Goal: Information Seeking & Learning: Check status

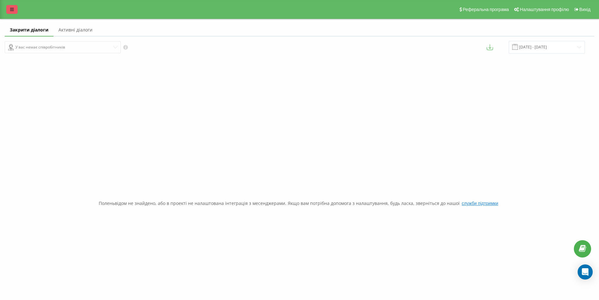
click at [16, 6] on link at bounding box center [11, 9] width 11 height 9
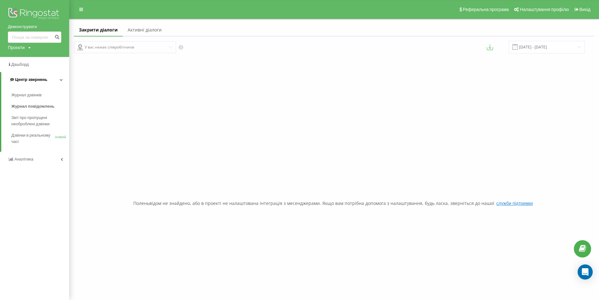
click at [28, 79] on font "Центр звернень" at bounding box center [31, 79] width 32 height 5
click at [37, 74] on link "Центр звернень" at bounding box center [34, 79] width 69 height 15
click at [34, 95] on font "Журнал дзвінків" at bounding box center [27, 95] width 33 height 5
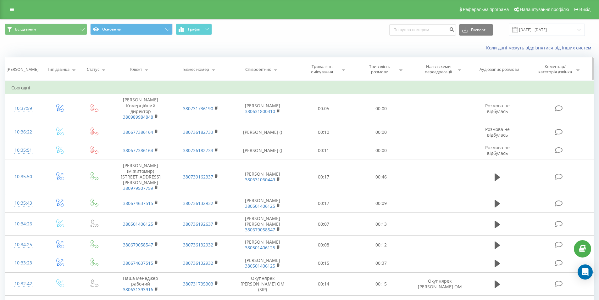
click at [277, 69] on icon at bounding box center [276, 69] width 6 height 3
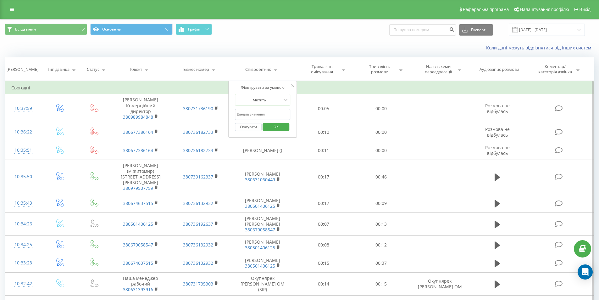
click at [273, 117] on input "text" at bounding box center [262, 114] width 55 height 11
click at [274, 115] on input "text" at bounding box center [262, 114] width 55 height 11
click button "OK" at bounding box center [276, 127] width 27 height 8
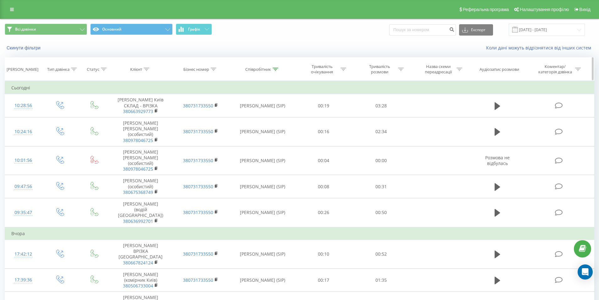
click at [277, 70] on icon at bounding box center [276, 69] width 6 height 3
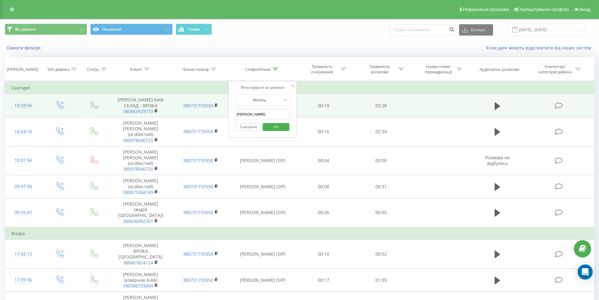
drag, startPoint x: 263, startPoint y: 114, endPoint x: 223, endPoint y: 110, distance: 40.1
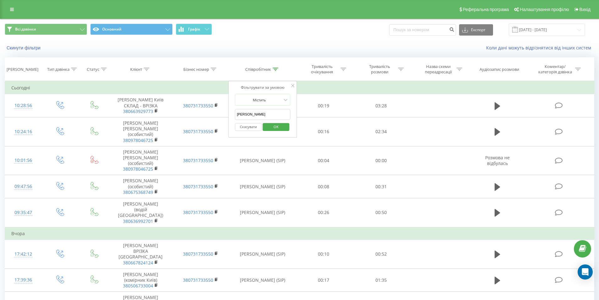
type input "сабодаш"
click at [275, 126] on span "OK" at bounding box center [276, 127] width 18 height 10
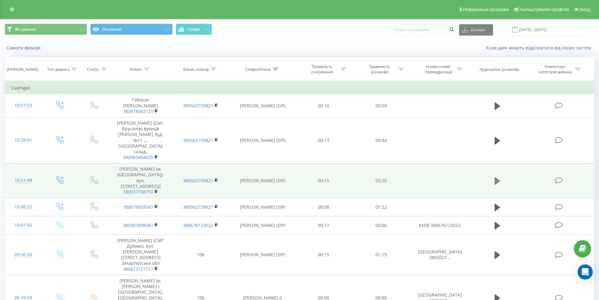
click at [496, 182] on icon at bounding box center [498, 181] width 6 height 8
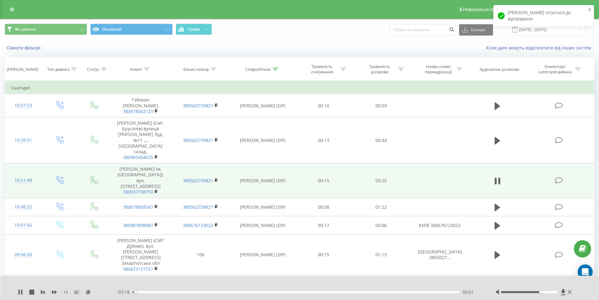
drag, startPoint x: 534, startPoint y: 291, endPoint x: 543, endPoint y: 292, distance: 8.5
click at [543, 292] on div at bounding box center [529, 292] width 57 height 2
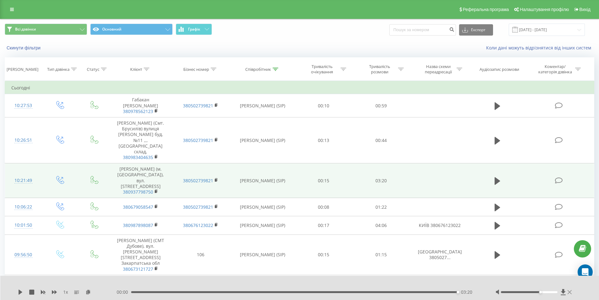
click at [570, 292] on icon at bounding box center [570, 292] width 4 height 4
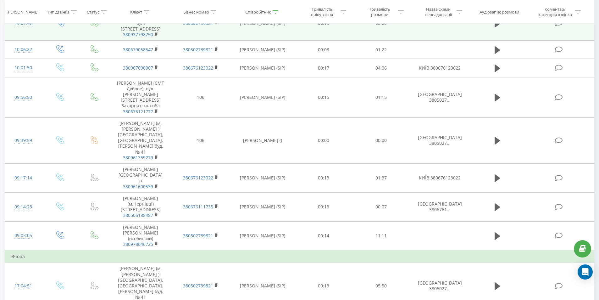
scroll to position [283, 0]
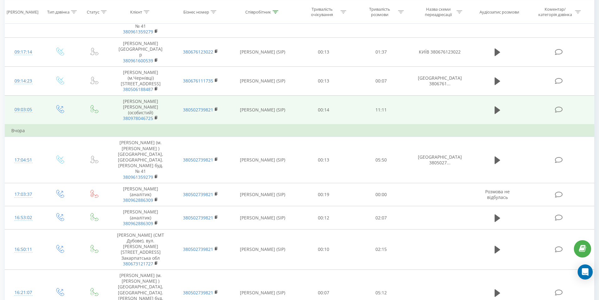
click at [503, 103] on td at bounding box center [497, 109] width 55 height 29
click at [499, 106] on icon at bounding box center [498, 110] width 6 height 8
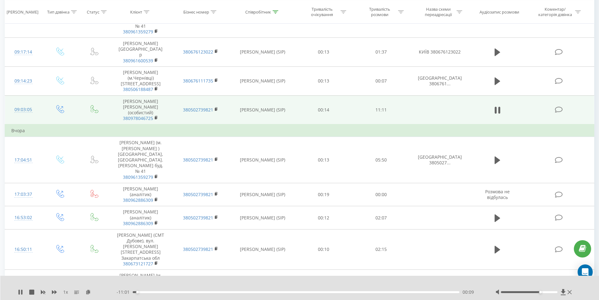
click at [533, 293] on div at bounding box center [535, 292] width 78 height 6
drag, startPoint x: 539, startPoint y: 292, endPoint x: 531, endPoint y: 294, distance: 9.2
click at [531, 294] on div at bounding box center [535, 292] width 78 height 6
click at [18, 290] on div "1 x - 09:18 01:53 01:53" at bounding box center [299, 288] width 599 height 24
click at [23, 292] on div "1 x" at bounding box center [67, 292] width 99 height 6
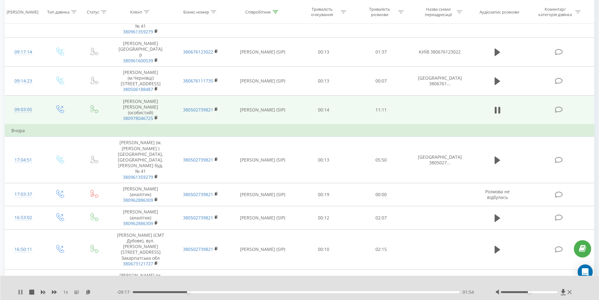
click at [22, 293] on icon at bounding box center [21, 291] width 1 height 5
click at [22, 292] on icon at bounding box center [20, 291] width 5 height 5
click at [526, 292] on div at bounding box center [529, 292] width 57 height 2
drag, startPoint x: 529, startPoint y: 291, endPoint x: 525, endPoint y: 295, distance: 6.0
click at [525, 295] on div "1 x - 09:12 01:59 01:59" at bounding box center [299, 288] width 599 height 24
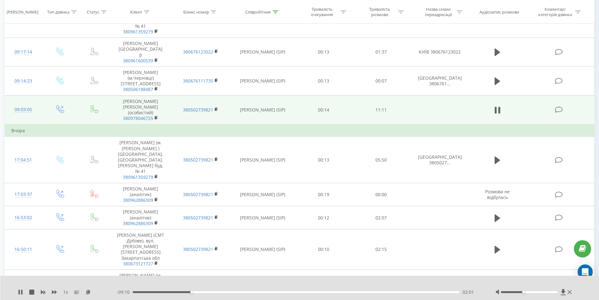
click at [520, 293] on div at bounding box center [535, 292] width 78 height 6
click at [521, 291] on div at bounding box center [529, 292] width 57 height 2
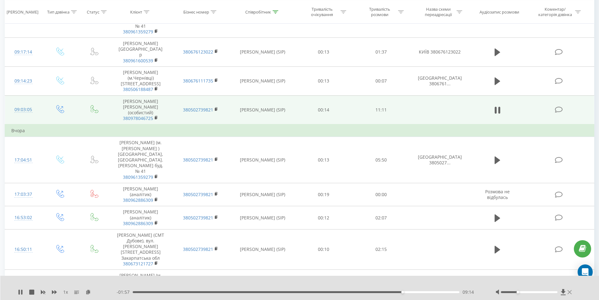
click at [570, 291] on icon at bounding box center [570, 291] width 4 height 5
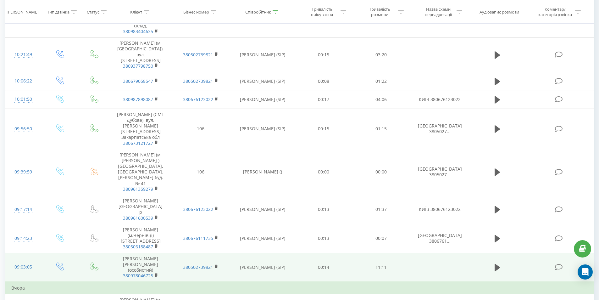
scroll to position [0, 0]
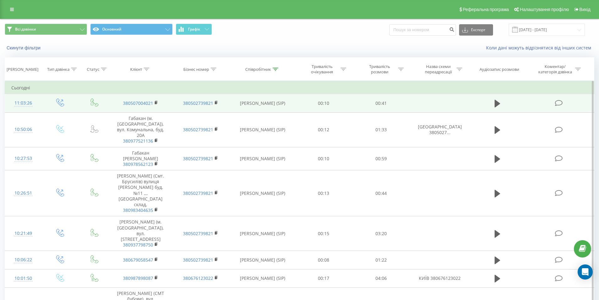
click at [154, 102] on td "380507004021" at bounding box center [141, 103] width 60 height 18
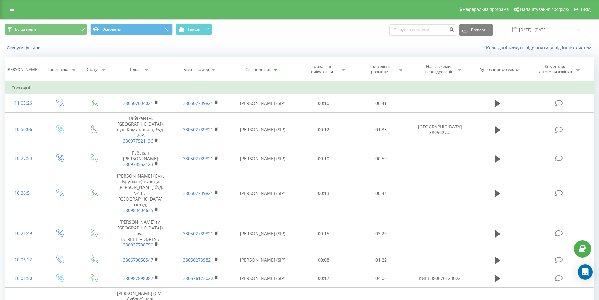
drag, startPoint x: 100, startPoint y: 45, endPoint x: 104, endPoint y: 48, distance: 4.7
click at [104, 48] on div "Скинути фільтри" at bounding box center [112, 48] width 225 height 6
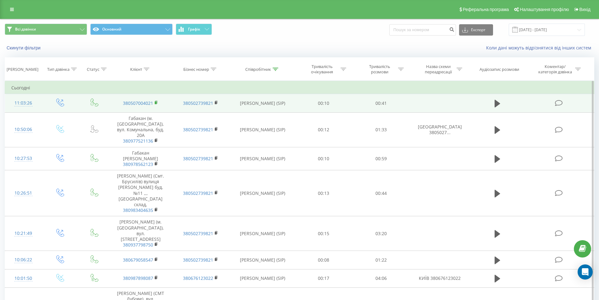
click at [156, 103] on rect at bounding box center [156, 102] width 2 height 3
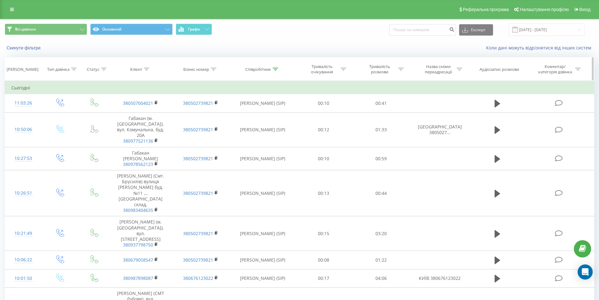
click at [277, 71] on div at bounding box center [276, 69] width 6 height 5
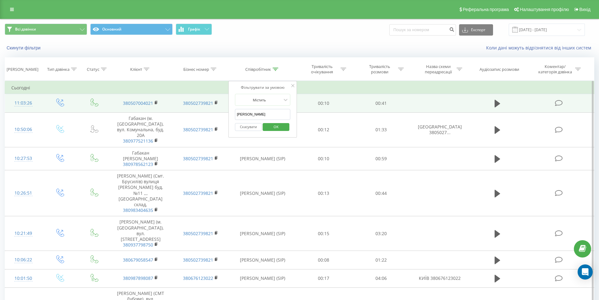
drag, startPoint x: 261, startPoint y: 115, endPoint x: 223, endPoint y: 111, distance: 37.7
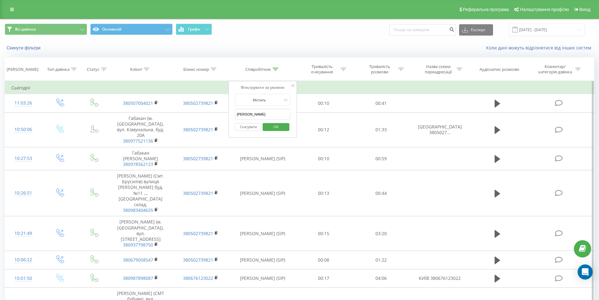
type input "старчук"
click at [281, 122] on span "OK" at bounding box center [276, 127] width 18 height 10
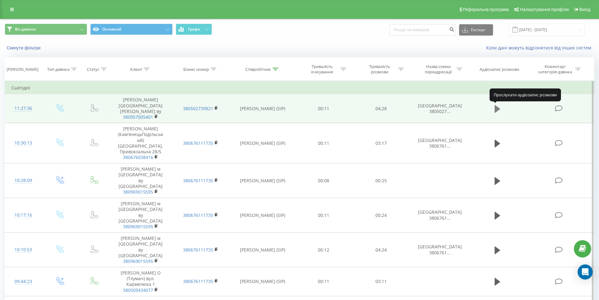
click at [493, 110] on button at bounding box center [497, 108] width 9 height 9
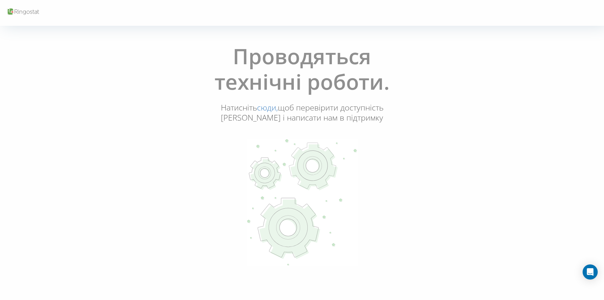
drag, startPoint x: 35, startPoint y: 106, endPoint x: 28, endPoint y: 10, distance: 96.8
click at [35, 105] on div "Проводяться технічні роботи. Натисніть сюди, щоб перевірити доступність Ringost…" at bounding box center [302, 155] width 600 height 233
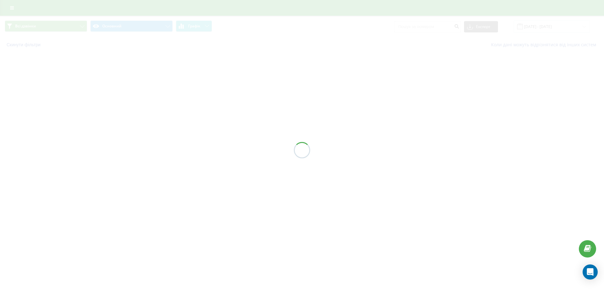
drag, startPoint x: 23, startPoint y: 108, endPoint x: 46, endPoint y: 65, distance: 49.0
click at [27, 101] on div at bounding box center [302, 150] width 604 height 300
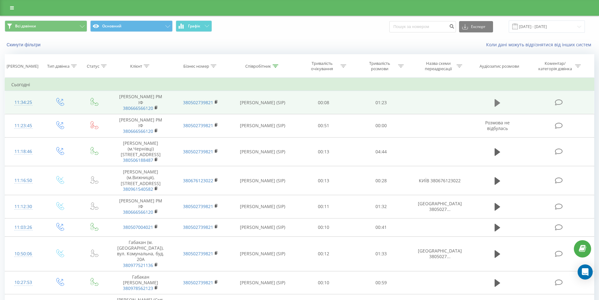
click at [497, 101] on icon at bounding box center [498, 103] width 6 height 8
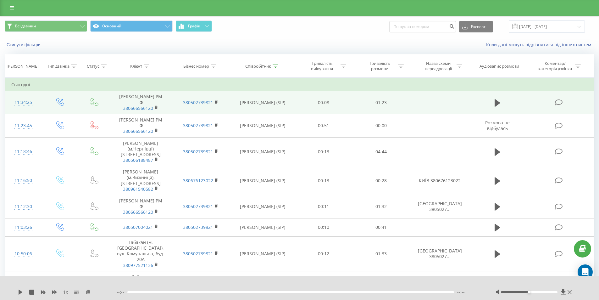
click at [18, 287] on div "1 x --:-- --:--" at bounding box center [299, 288] width 599 height 24
click at [20, 292] on icon at bounding box center [21, 291] width 4 height 5
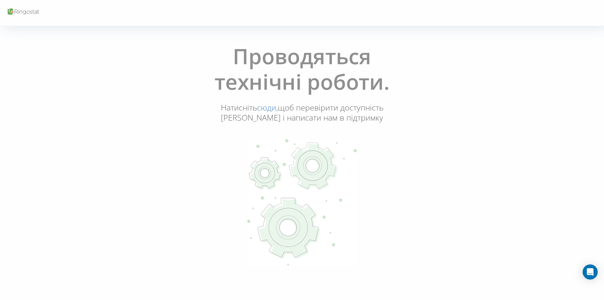
drag, startPoint x: 38, startPoint y: 124, endPoint x: 42, endPoint y: 119, distance: 6.0
click at [38, 124] on div "Проводяться технічні роботи. Натисніть сюди, щоб перевірити доступність Ringost…" at bounding box center [302, 155] width 600 height 233
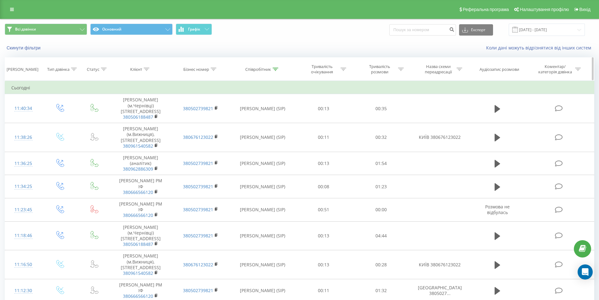
click at [274, 68] on icon at bounding box center [276, 69] width 6 height 3
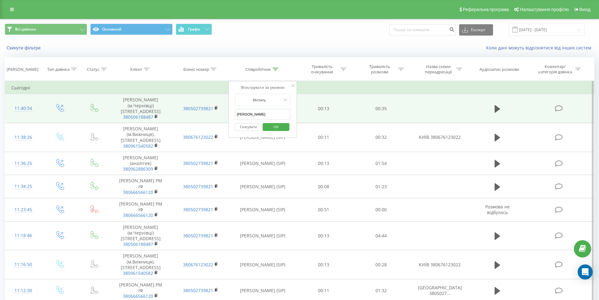
drag, startPoint x: 260, startPoint y: 112, endPoint x: 227, endPoint y: 110, distance: 32.8
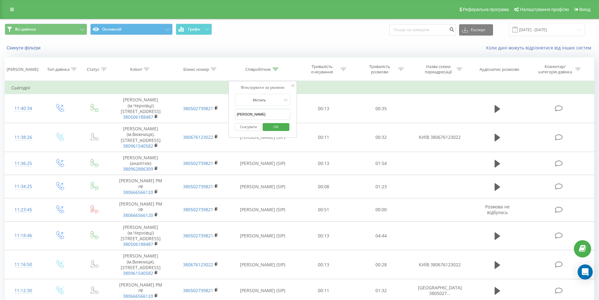
click at [286, 129] on button "OK" at bounding box center [276, 127] width 27 height 8
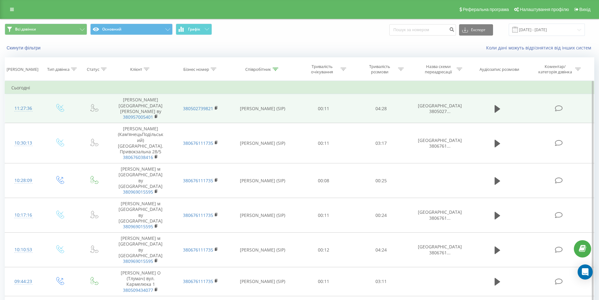
click at [488, 105] on td at bounding box center [497, 108] width 55 height 29
click at [497, 109] on icon at bounding box center [498, 109] width 6 height 8
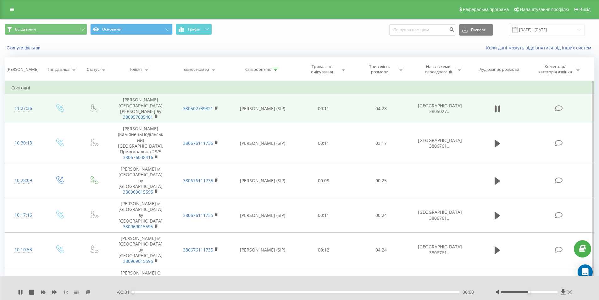
click at [151, 292] on div "00:00" at bounding box center [296, 292] width 327 height 2
click at [152, 294] on div "- 04:26 00:02 00:02" at bounding box center [298, 292] width 363 height 6
click at [156, 292] on div "00:02" at bounding box center [296, 292] width 327 height 2
click at [170, 291] on div "00:21" at bounding box center [296, 292] width 327 height 2
click at [20, 292] on icon at bounding box center [19, 291] width 1 height 5
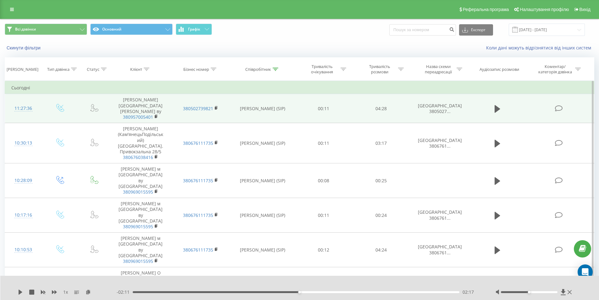
click at [281, 291] on div "02:17" at bounding box center [296, 292] width 327 height 2
click at [17, 290] on div "1 x - 02:26 02:01 02:01" at bounding box center [299, 288] width 599 height 24
click at [19, 291] on icon at bounding box center [21, 291] width 4 height 5
click at [21, 292] on icon at bounding box center [21, 291] width 1 height 5
click at [283, 68] on div "Співробітник" at bounding box center [263, 69] width 65 height 5
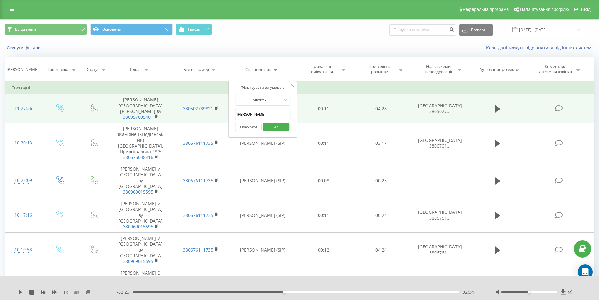
drag, startPoint x: 264, startPoint y: 115, endPoint x: 218, endPoint y: 108, distance: 46.1
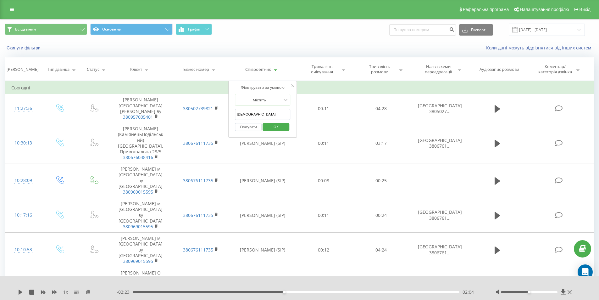
type input "сабодаш"
click at [280, 126] on span "OK" at bounding box center [276, 127] width 18 height 10
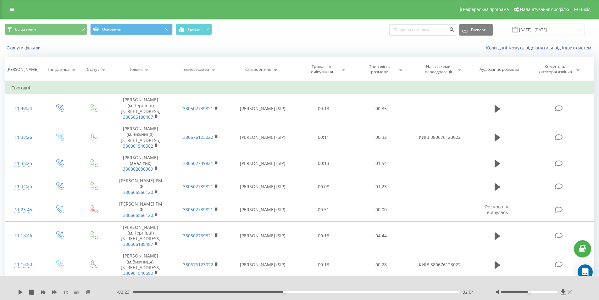
click at [570, 292] on icon at bounding box center [570, 292] width 4 height 4
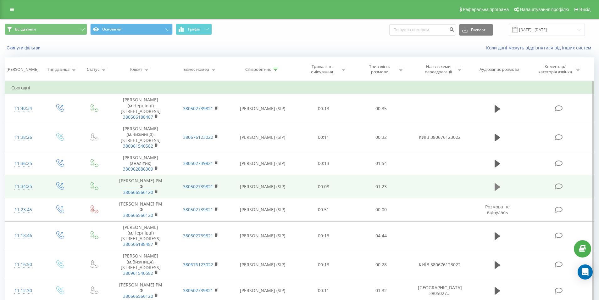
click at [501, 192] on button at bounding box center [497, 186] width 9 height 9
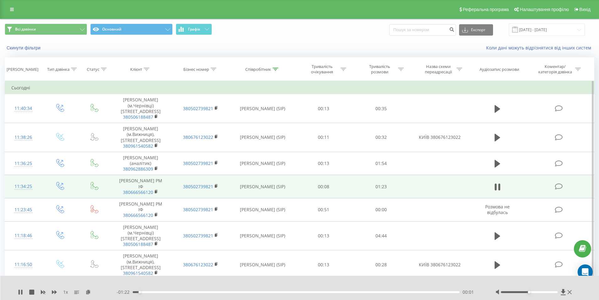
drag, startPoint x: 526, startPoint y: 291, endPoint x: 531, endPoint y: 294, distance: 5.5
click at [531, 294] on div at bounding box center [535, 292] width 78 height 6
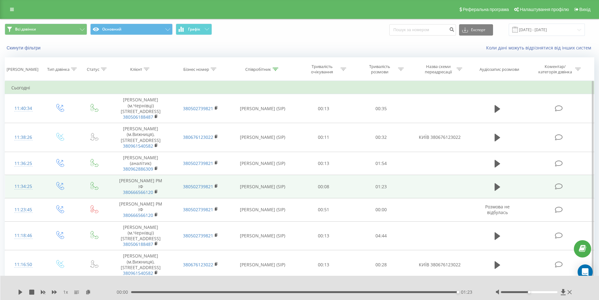
click at [567, 292] on div at bounding box center [535, 292] width 78 height 6
click at [569, 291] on icon at bounding box center [570, 291] width 4 height 5
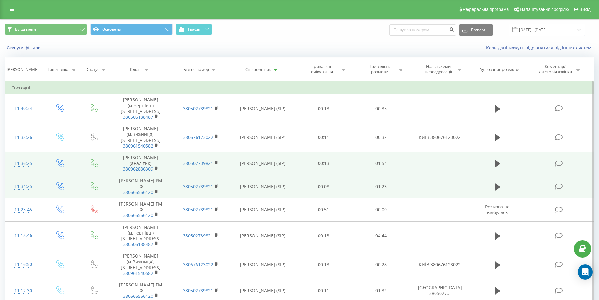
click at [492, 175] on td at bounding box center [497, 163] width 55 height 23
click at [497, 168] on icon at bounding box center [498, 163] width 6 height 9
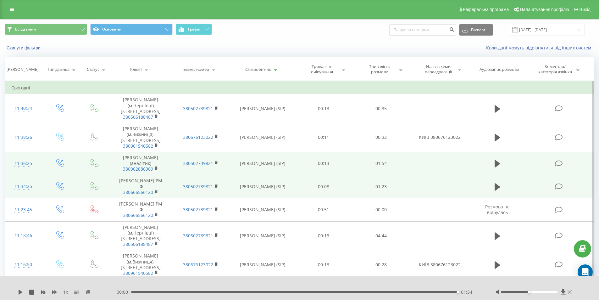
click at [569, 292] on icon at bounding box center [570, 291] width 4 height 5
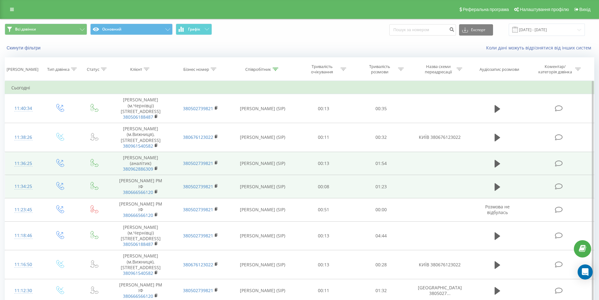
scroll to position [94, 0]
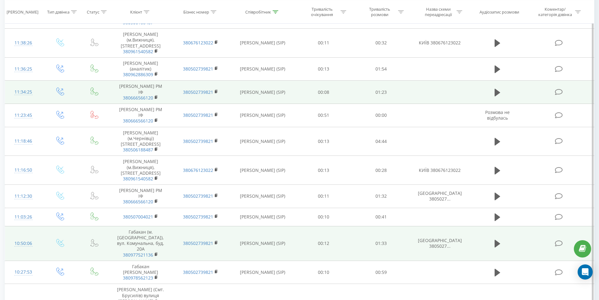
drag, startPoint x: 496, startPoint y: 249, endPoint x: 466, endPoint y: 261, distance: 32.7
click at [495, 247] on icon at bounding box center [498, 244] width 6 height 8
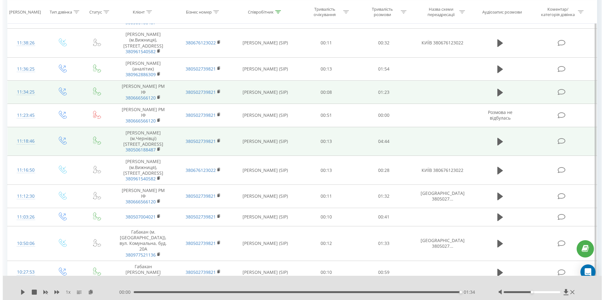
scroll to position [0, 0]
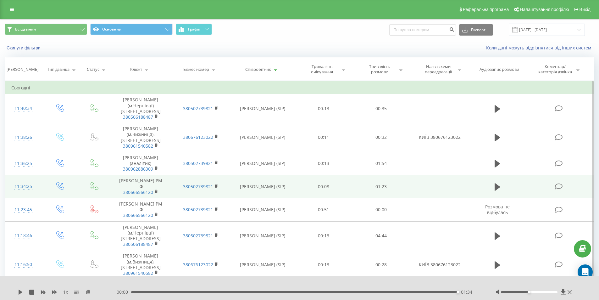
drag, startPoint x: 276, startPoint y: 69, endPoint x: 260, endPoint y: 99, distance: 34.3
click at [276, 69] on icon at bounding box center [276, 69] width 6 height 3
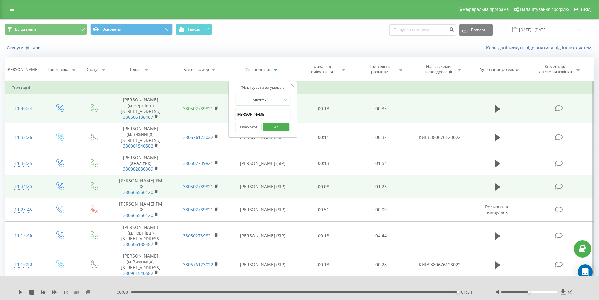
drag, startPoint x: 261, startPoint y: 118, endPoint x: 204, endPoint y: 111, distance: 57.3
type input "Борисенко"
click button "OK" at bounding box center [276, 127] width 27 height 8
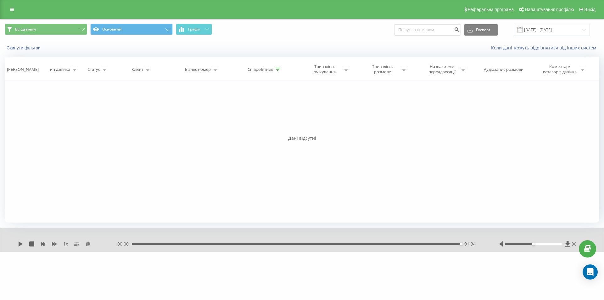
click at [575, 243] on icon at bounding box center [574, 244] width 4 height 4
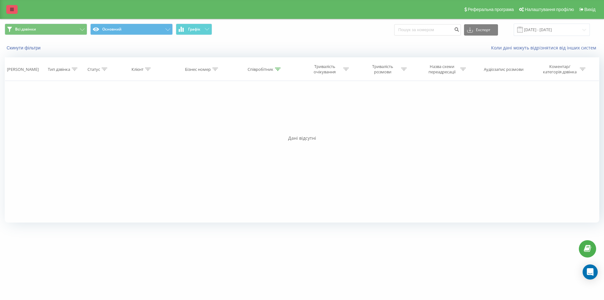
click at [9, 5] on link at bounding box center [11, 9] width 11 height 9
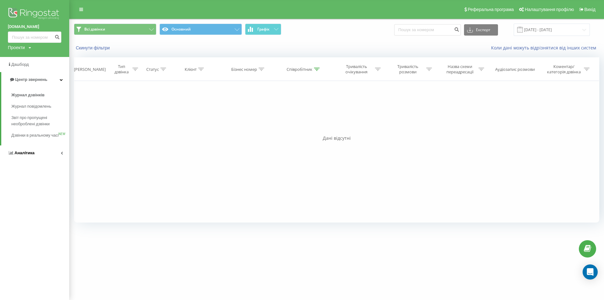
click at [27, 155] on span "Аналiтика" at bounding box center [24, 152] width 20 height 5
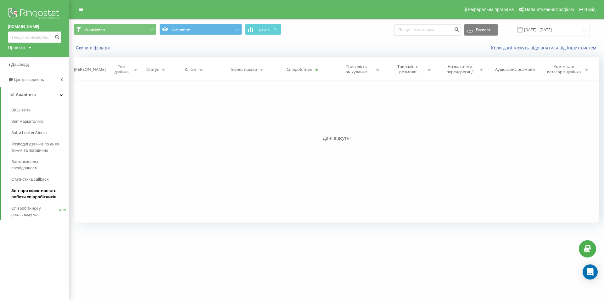
click at [45, 196] on span "Звіт про ефективність роботи співробітників" at bounding box center [38, 194] width 55 height 13
click at [317, 68] on icon at bounding box center [317, 69] width 6 height 3
drag, startPoint x: 300, startPoint y: 114, endPoint x: 255, endPoint y: 115, distance: 44.1
click at [255, 115] on div "Фільтрувати за умовою Дорівнює Введіть значення Скасувати OK Фільтрувати за умо…" at bounding box center [336, 152] width 525 height 142
click at [186, 127] on div "Фільтрувати за умовою Дорівнює Введіть значення Скасувати OK Фільтрувати за умо…" at bounding box center [336, 152] width 525 height 142
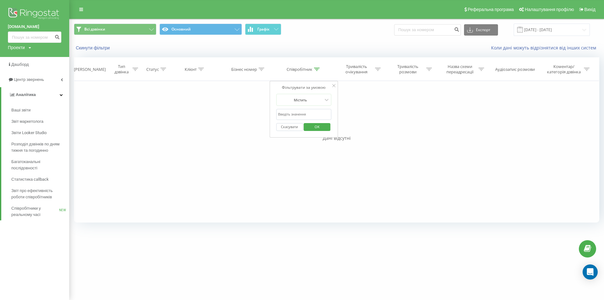
click at [322, 126] on span "OK" at bounding box center [317, 127] width 18 height 10
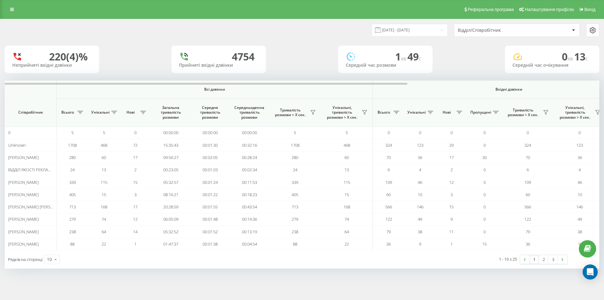
drag, startPoint x: 41, startPoint y: 28, endPoint x: 36, endPoint y: 7, distance: 21.7
click at [41, 27] on div "[DATE] - [DATE] Відділ/Співробітник" at bounding box center [302, 30] width 595 height 13
